Goal: Find specific page/section: Find specific page/section

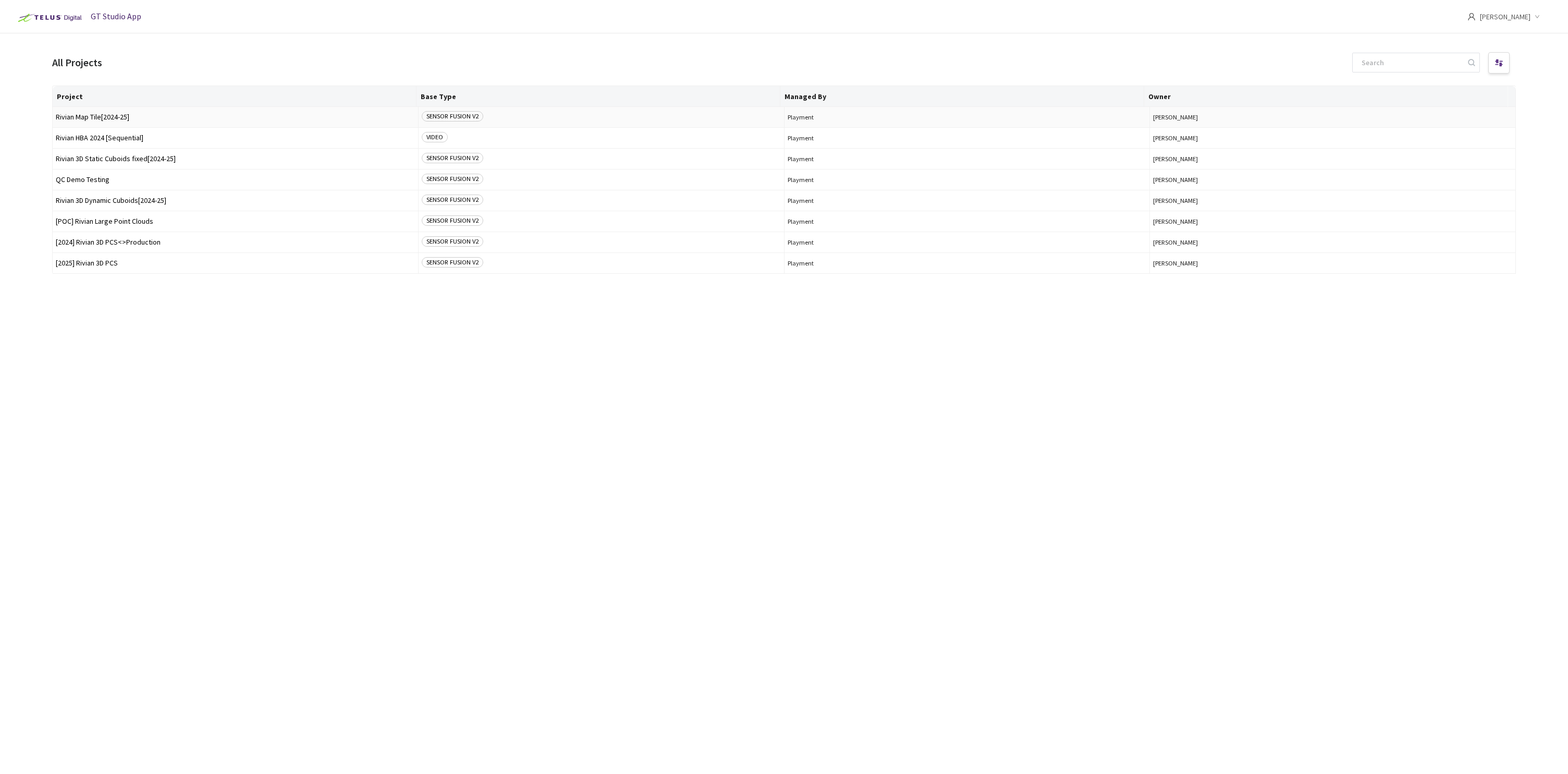
click at [117, 119] on span "Rivian Map Tile[2024-25]" at bounding box center [235, 117] width 359 height 8
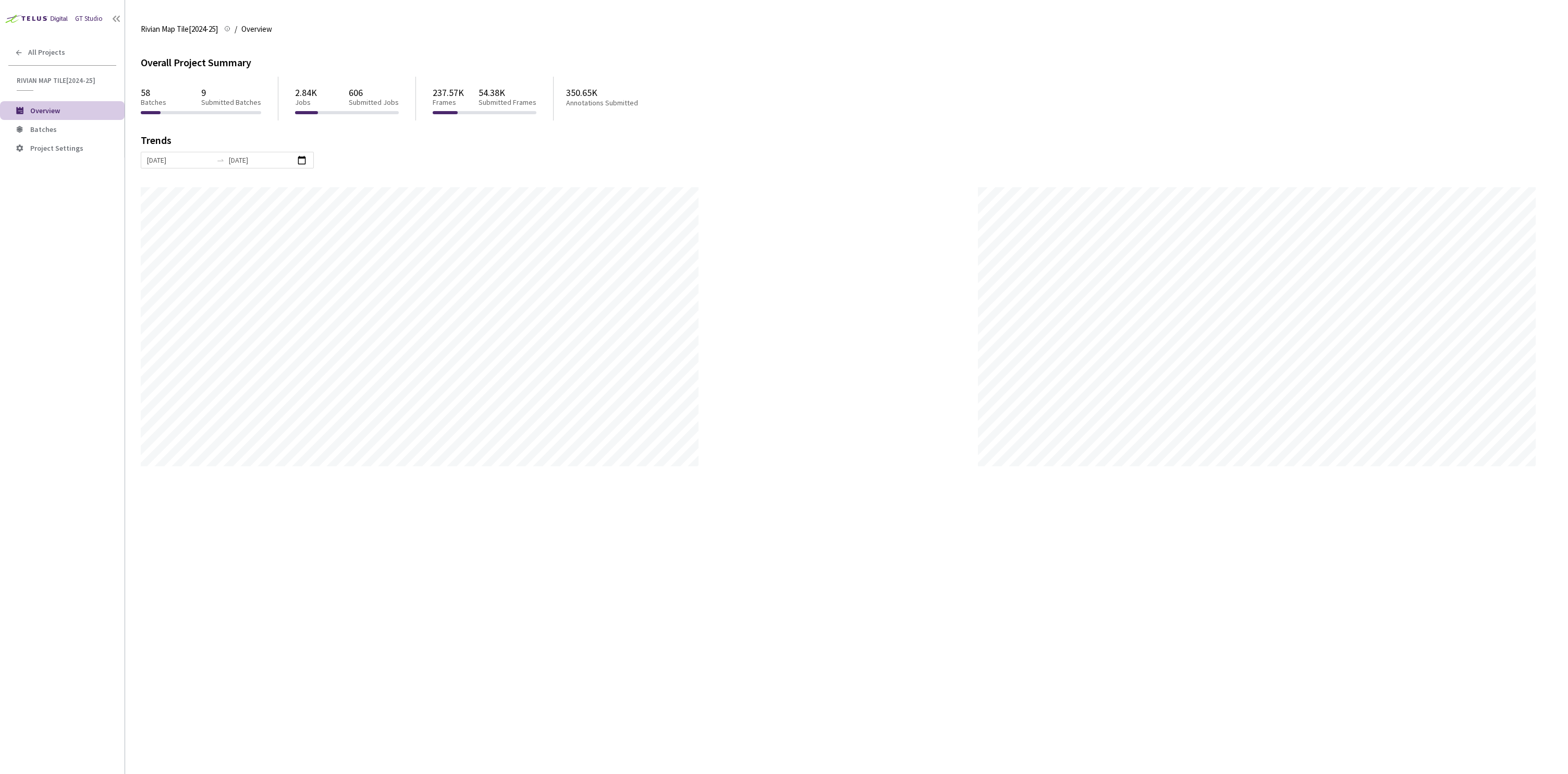
scroll to position [774, 1568]
click at [50, 126] on span "Batches" at bounding box center [43, 129] width 26 height 9
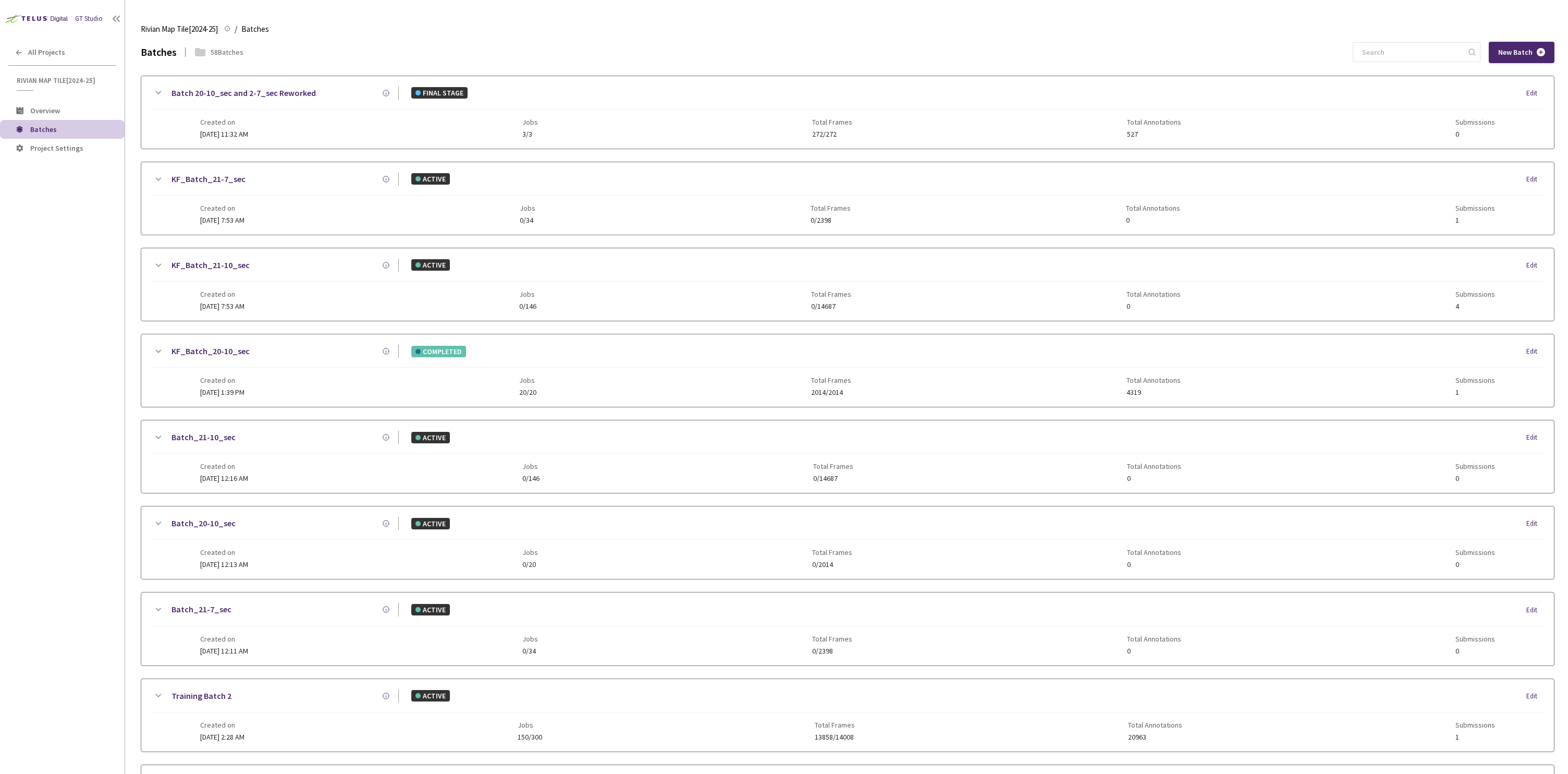
click at [1426, 58] on input at bounding box center [1411, 52] width 111 height 19
type input "9"
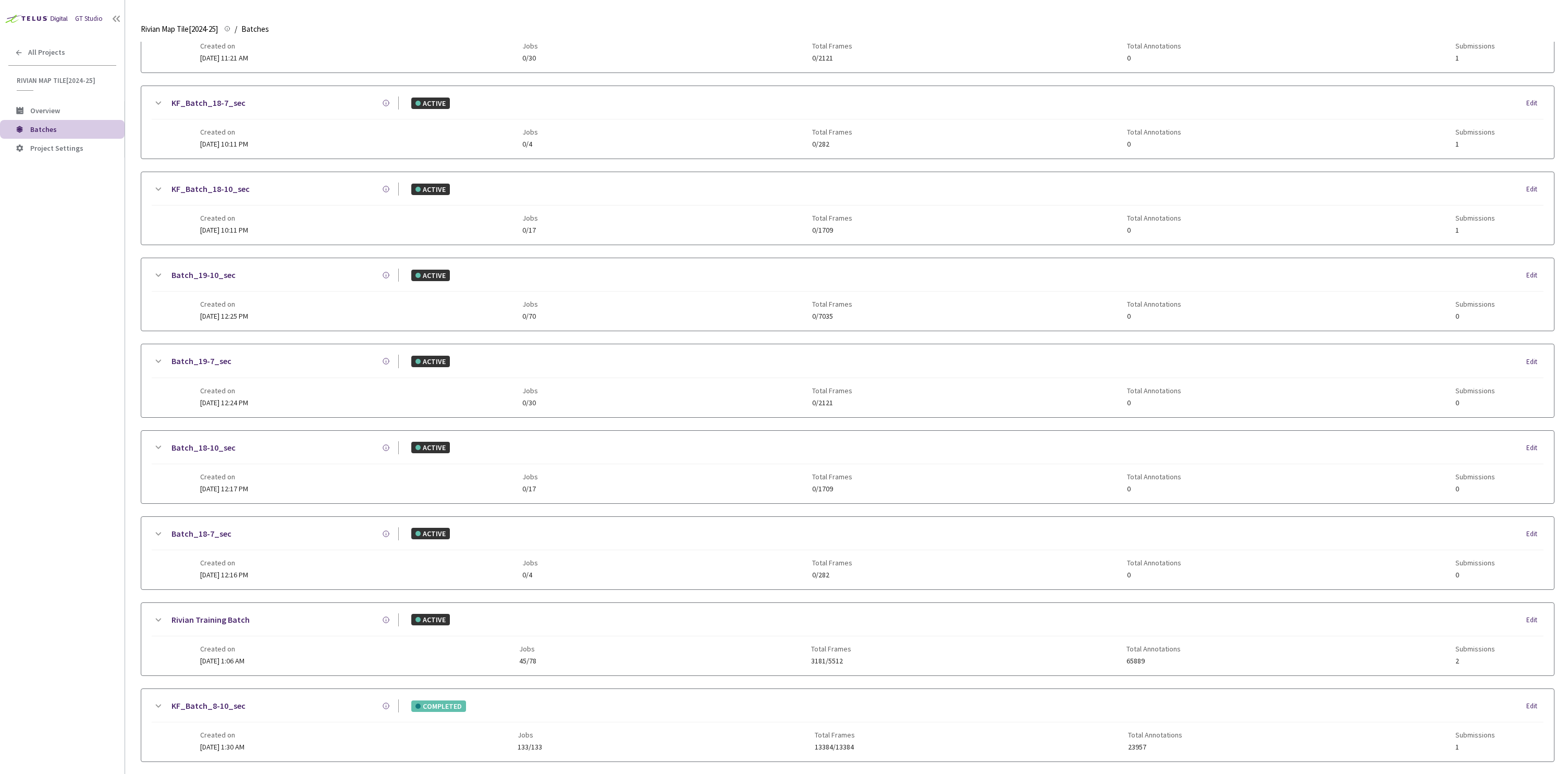
scroll to position [979, 0]
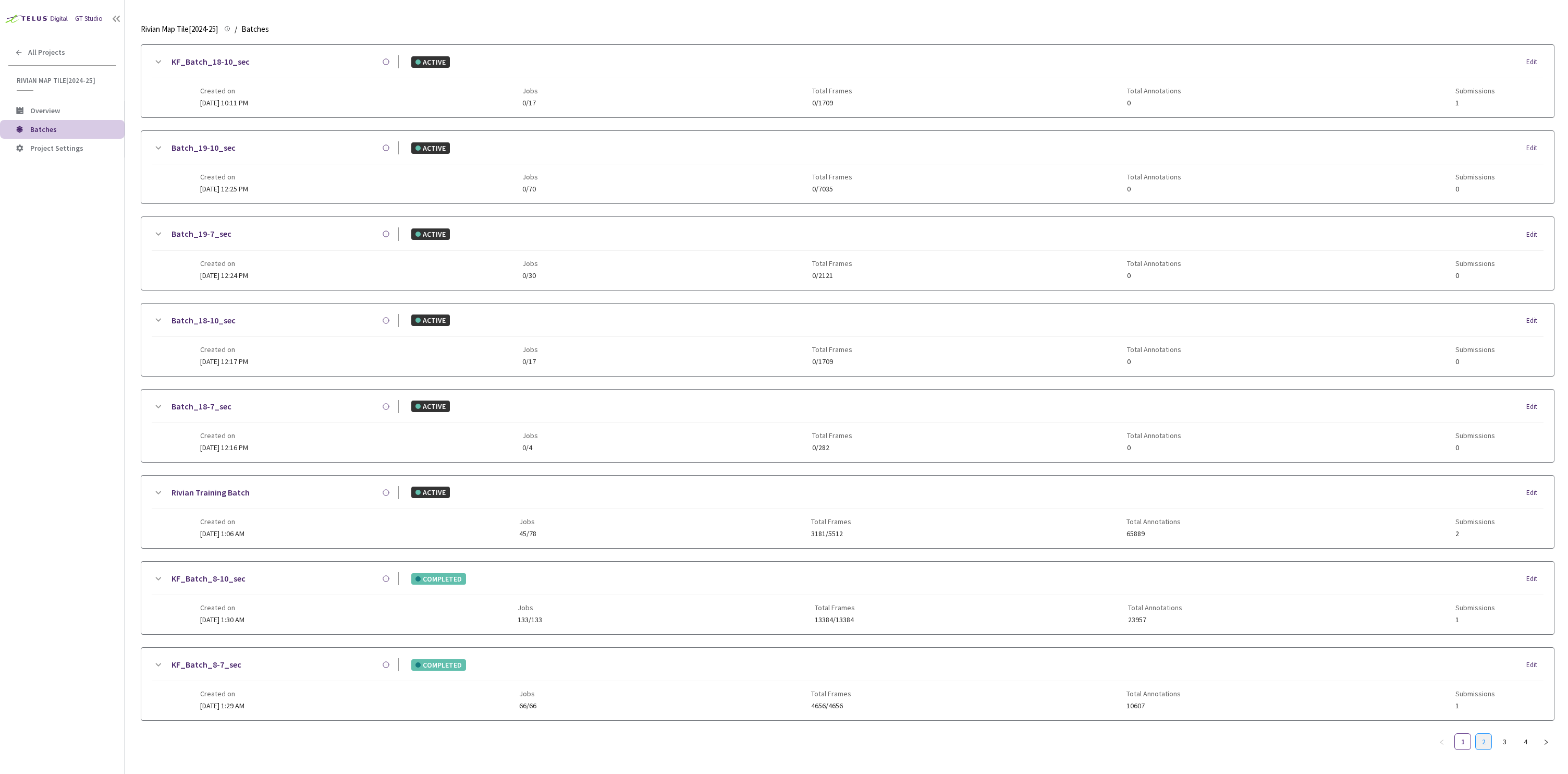
type input "b"
click at [1481, 743] on link "2" at bounding box center [1484, 741] width 15 height 15
click at [1500, 741] on link "3" at bounding box center [1505, 741] width 15 height 15
click at [1523, 741] on link "4" at bounding box center [1525, 741] width 15 height 15
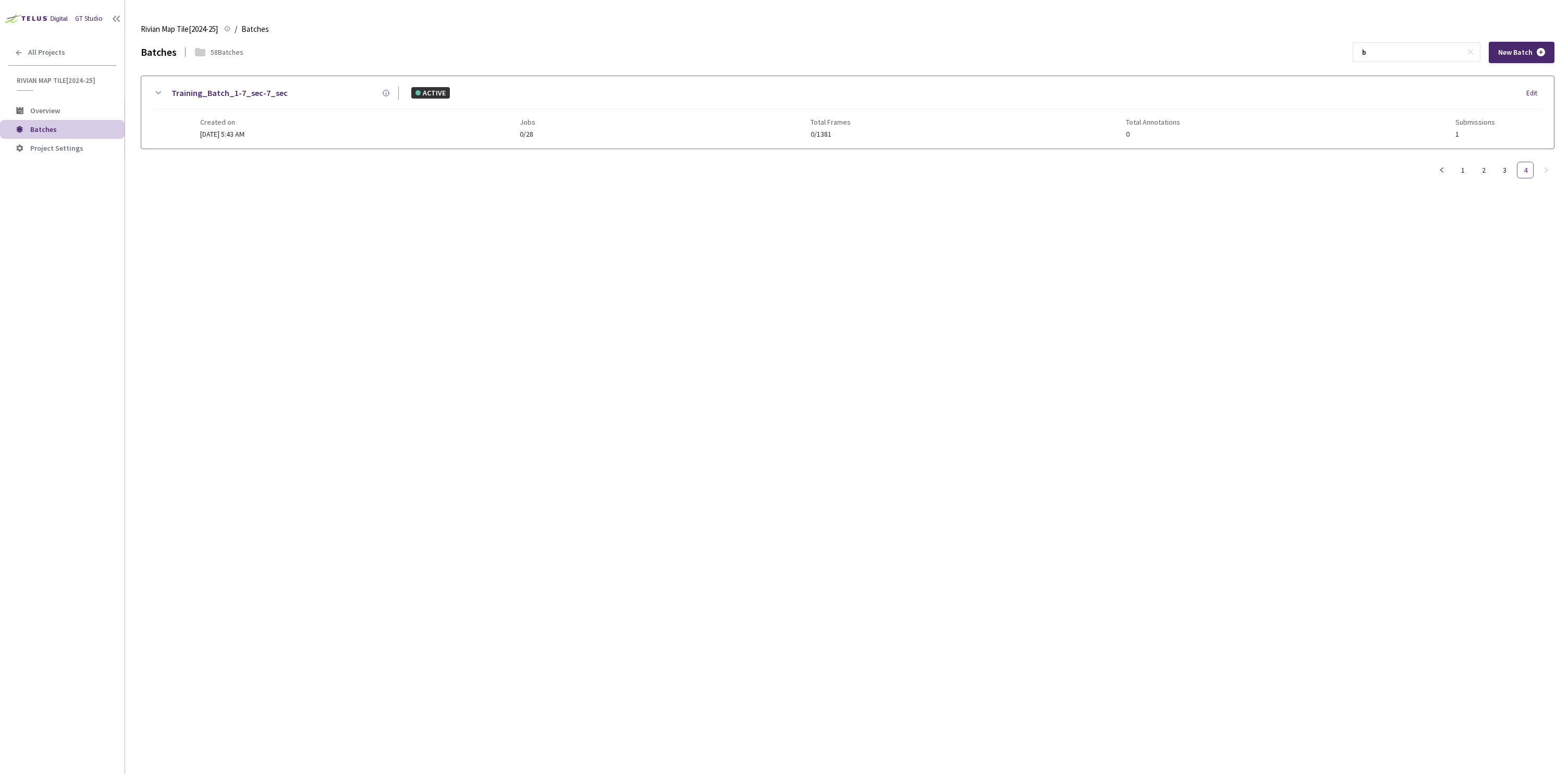
scroll to position [0, 0]
click at [1412, 52] on input "b" at bounding box center [1411, 52] width 111 height 19
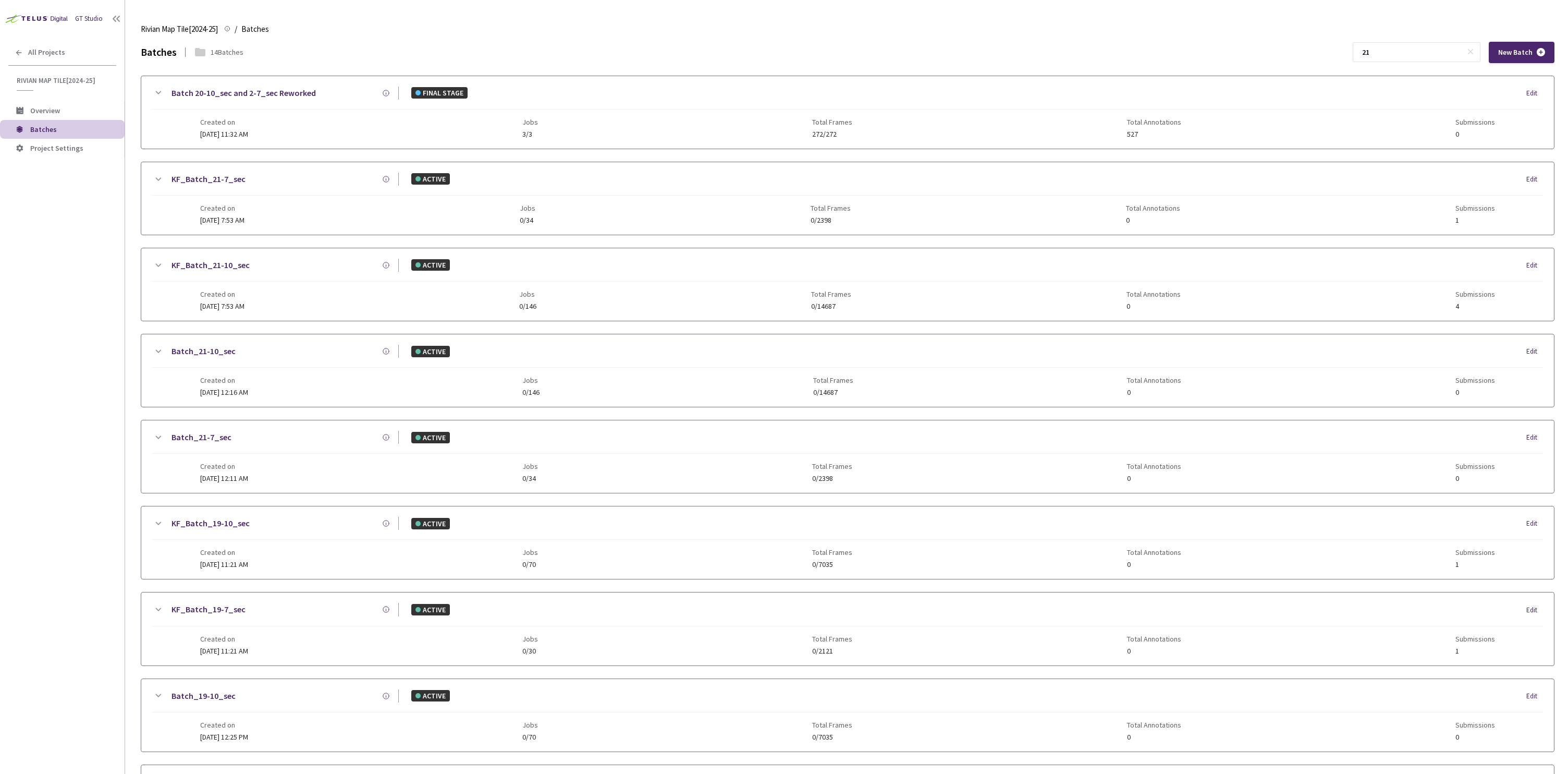
type input "2"
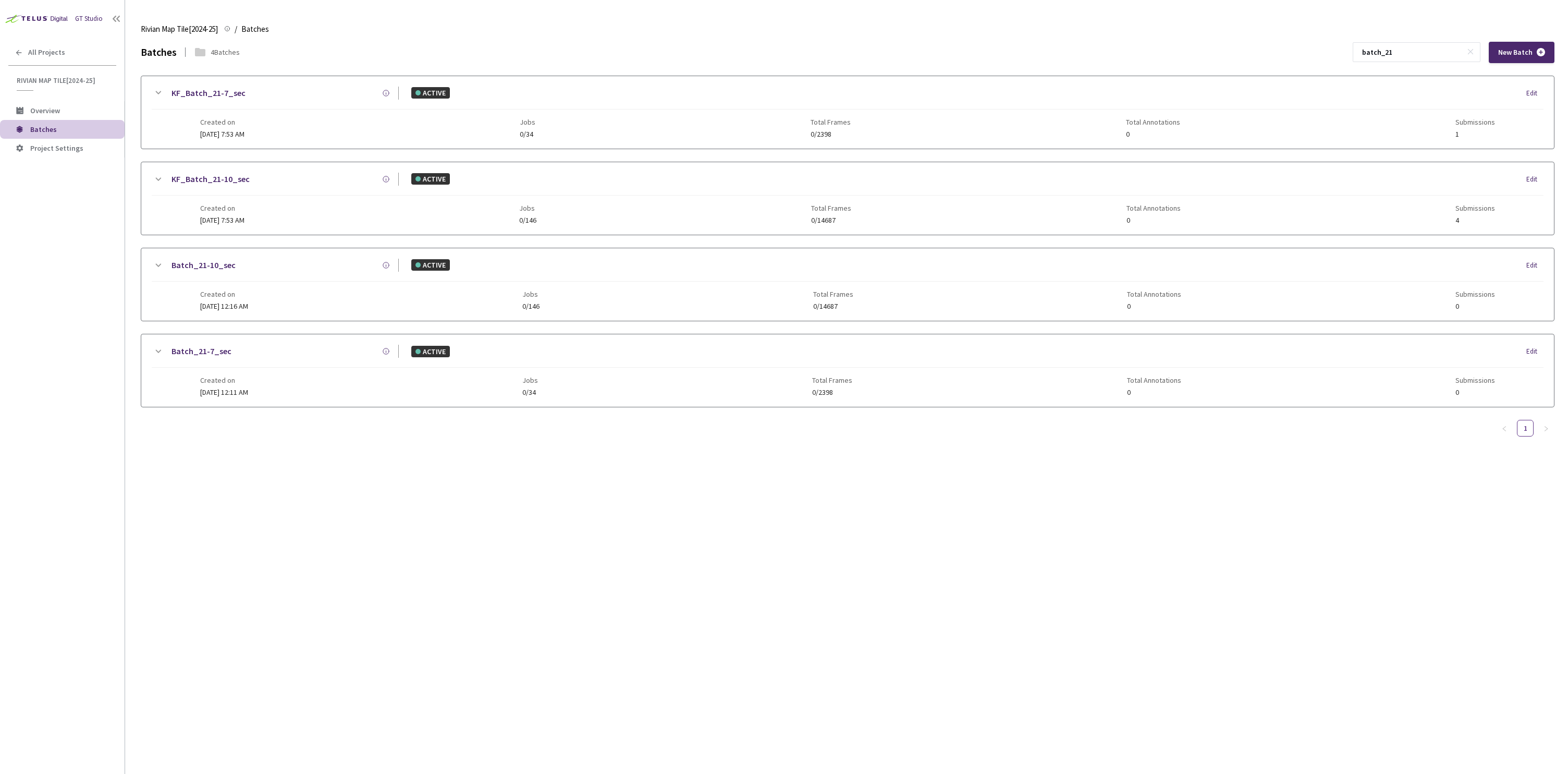
type input "batch_21"
click at [434, 545] on div "Batches 4 Batches batch_21 New Batch KF_Batch_21-7_sec ACTIVE Edit Created on […" at bounding box center [848, 408] width 1414 height 732
